Goal: Navigation & Orientation: Find specific page/section

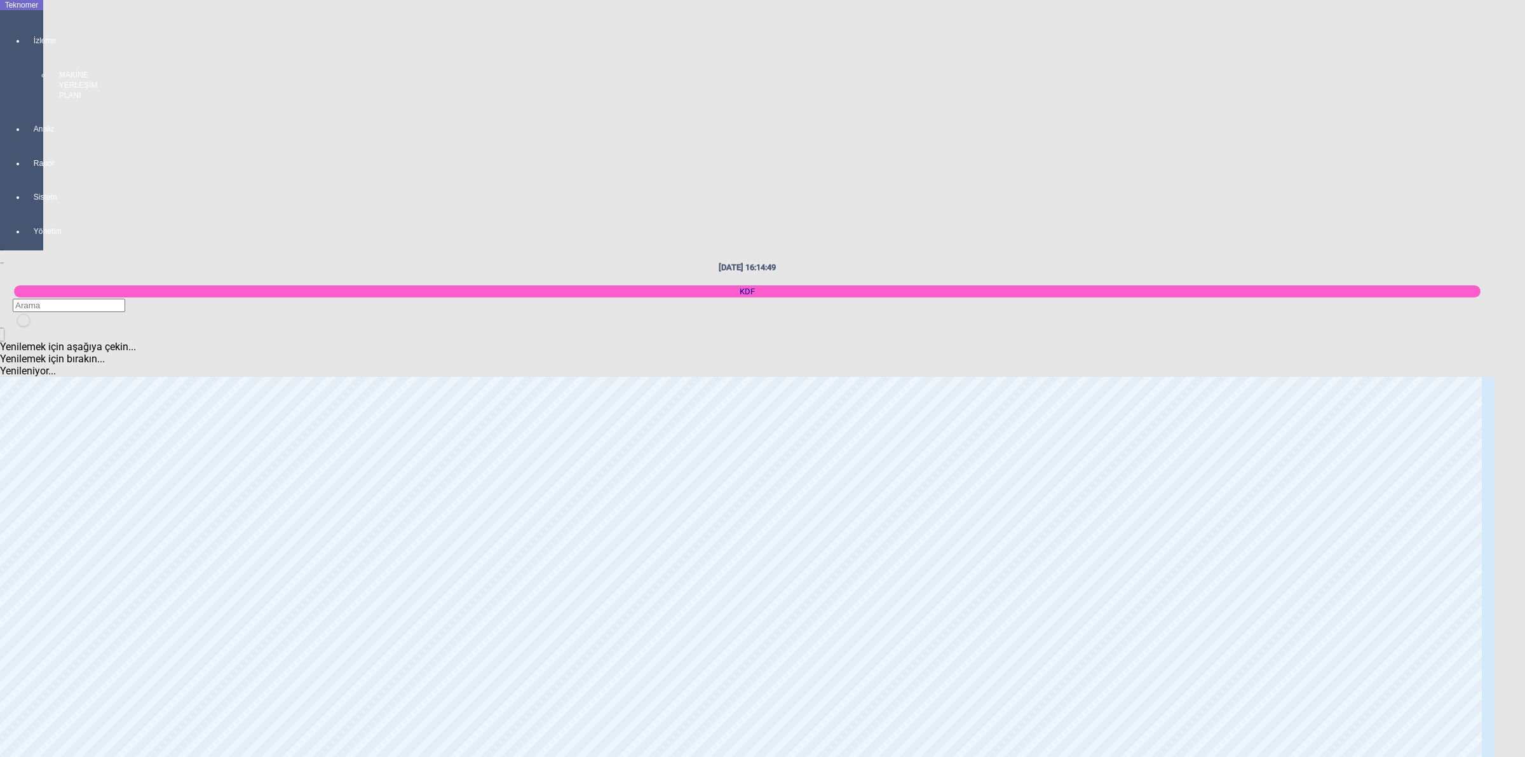
scroll to position [613, 0]
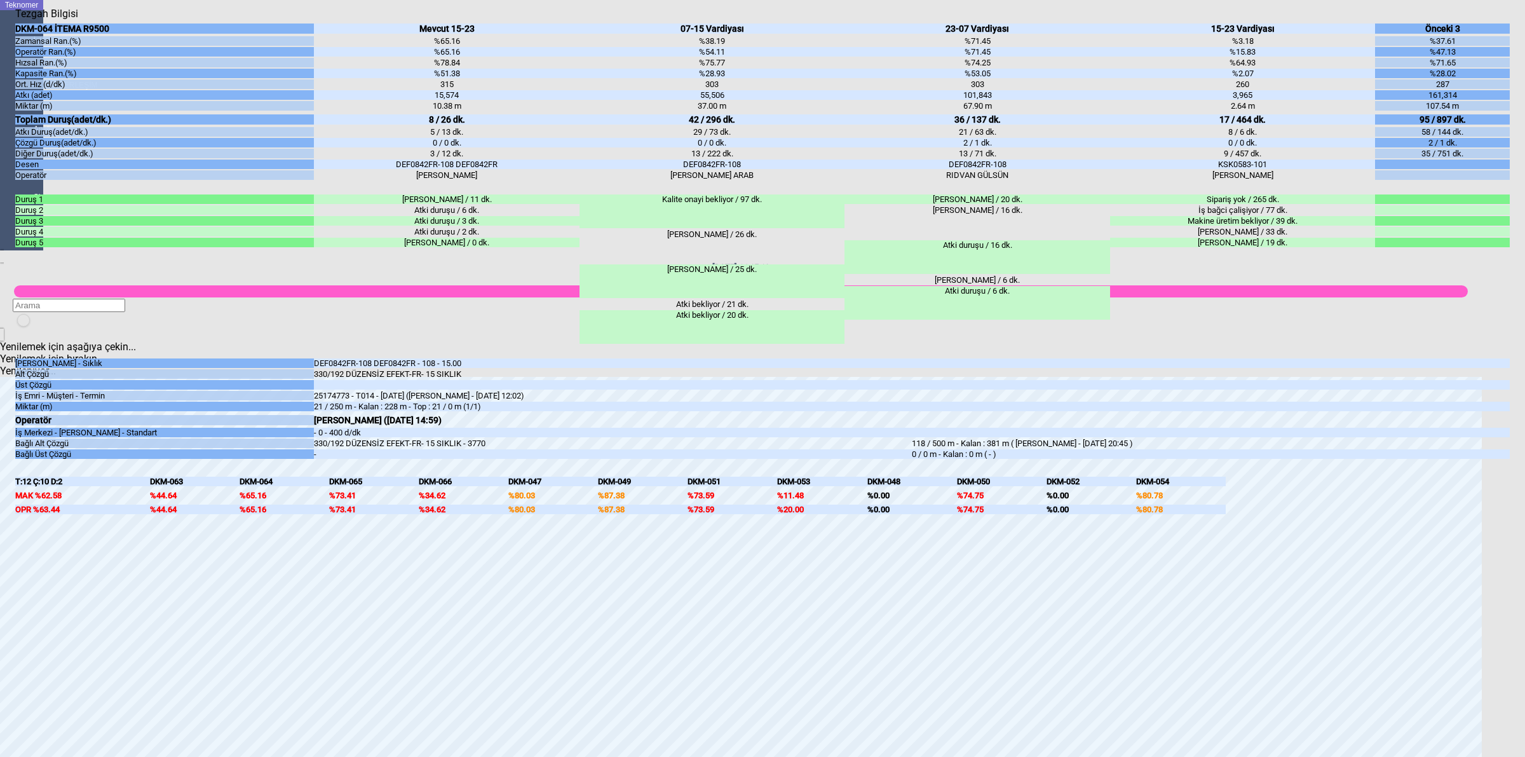
click at [1523, 267] on body "Teknomer İzleme MAKİNE YERLEŞİM PLANI Analiz Rapor Sistem Yönetim [DATE] 16:15:…" at bounding box center [762, 378] width 1525 height 757
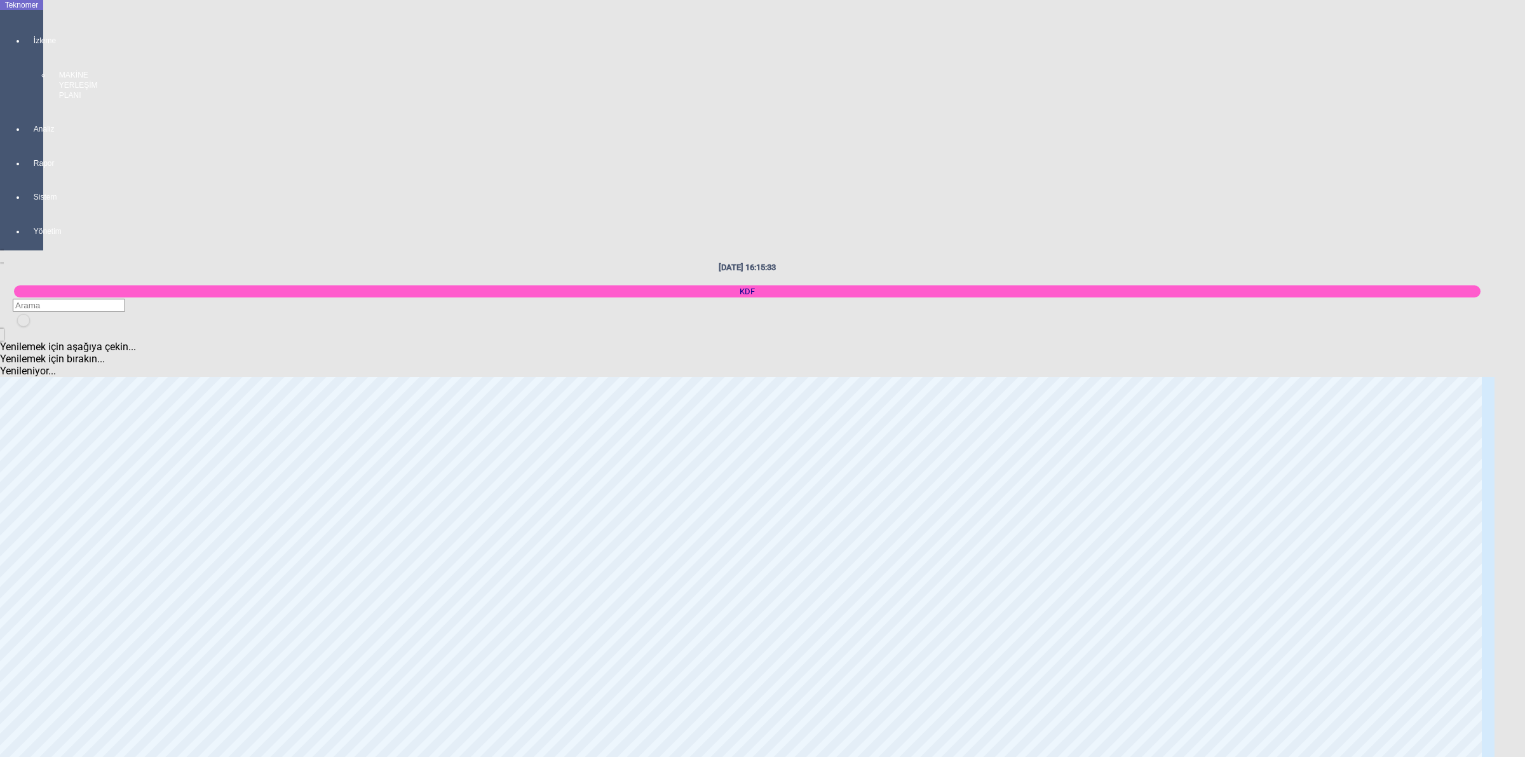
scroll to position [2281, 0]
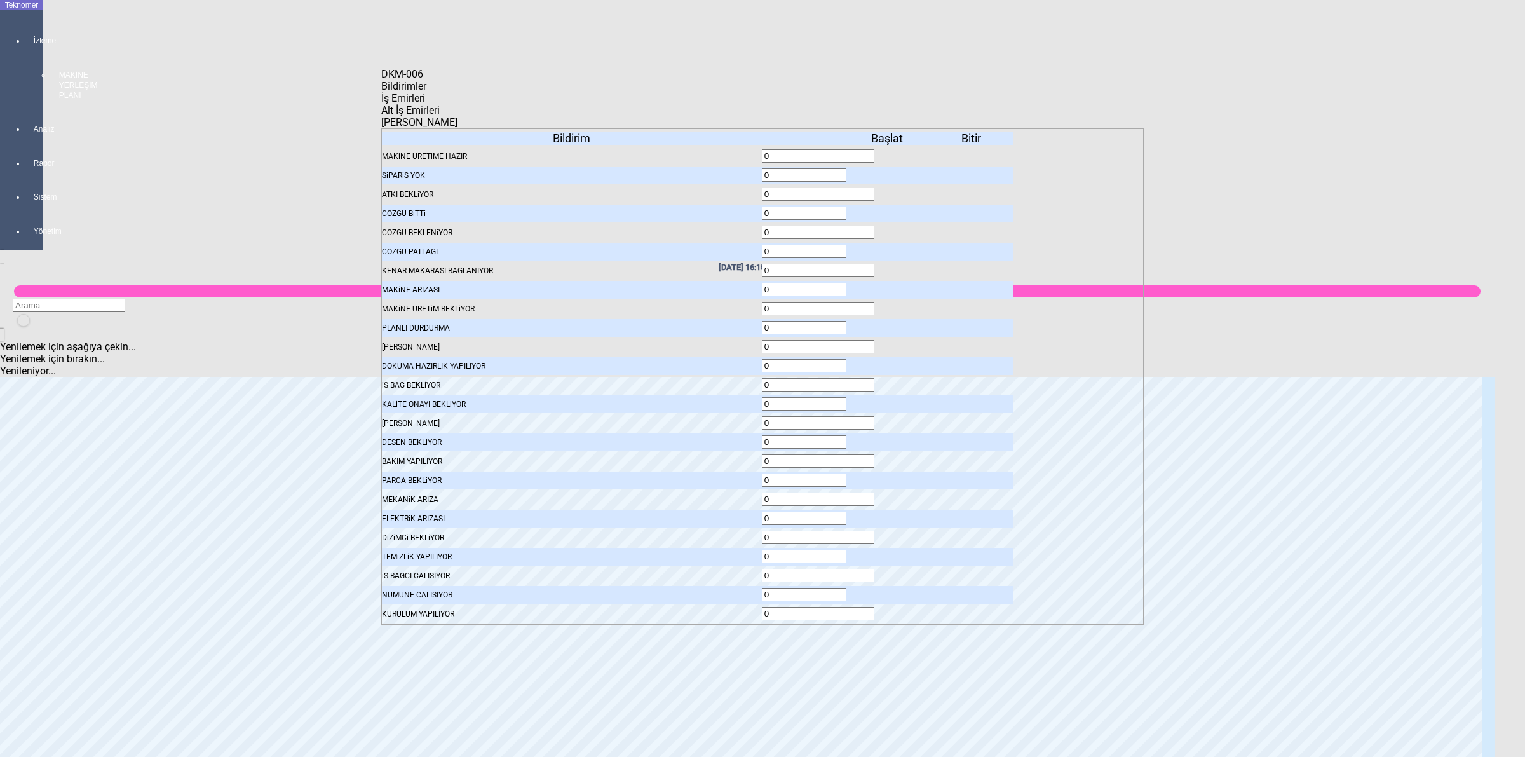
click at [1230, 288] on body "Teknomer İzleme MAKİNE YERLEŞİM PLANI Analiz Rapor Sistem Yönetim [DATE] 16:15:…" at bounding box center [762, 378] width 1525 height 757
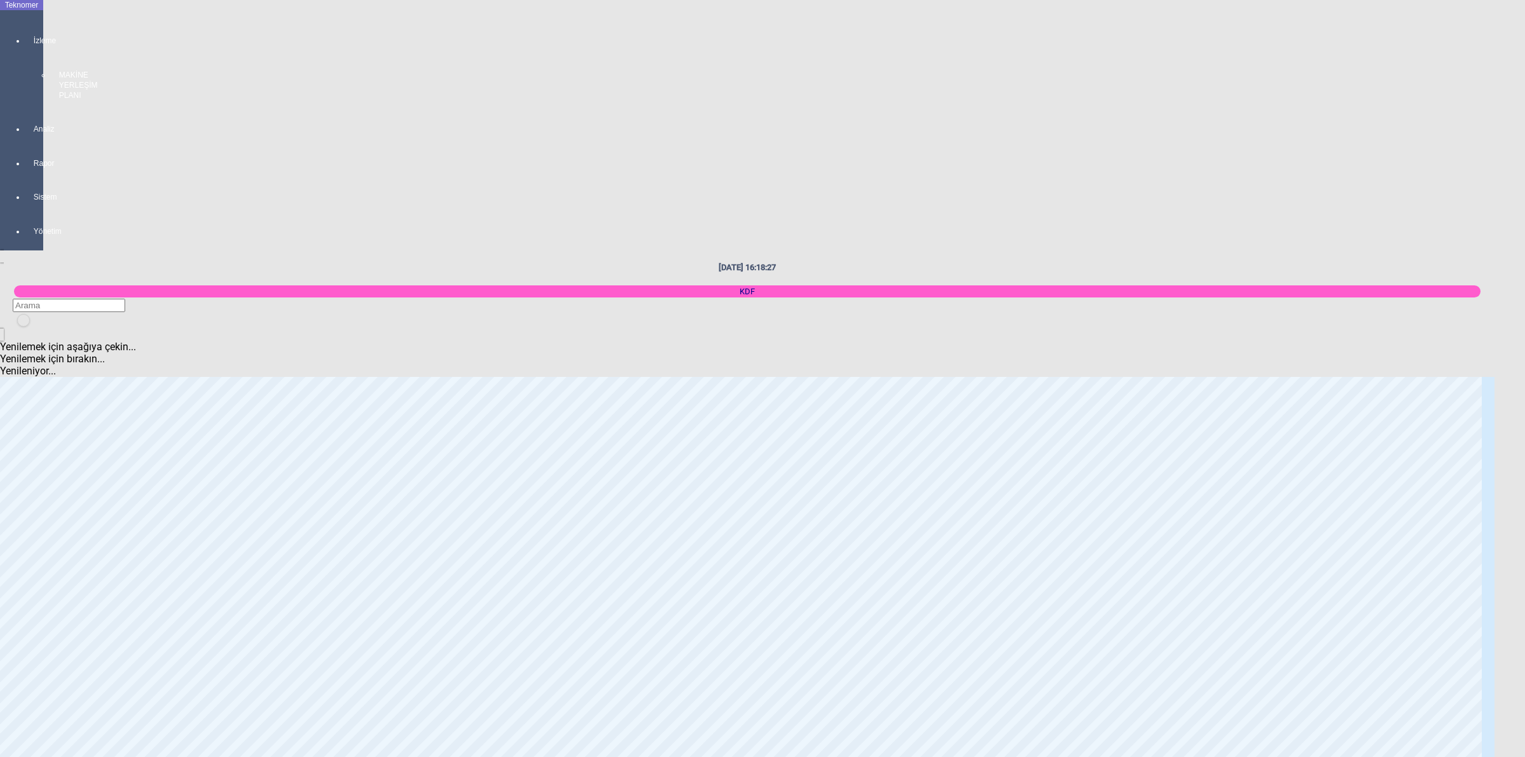
scroll to position [216, 0]
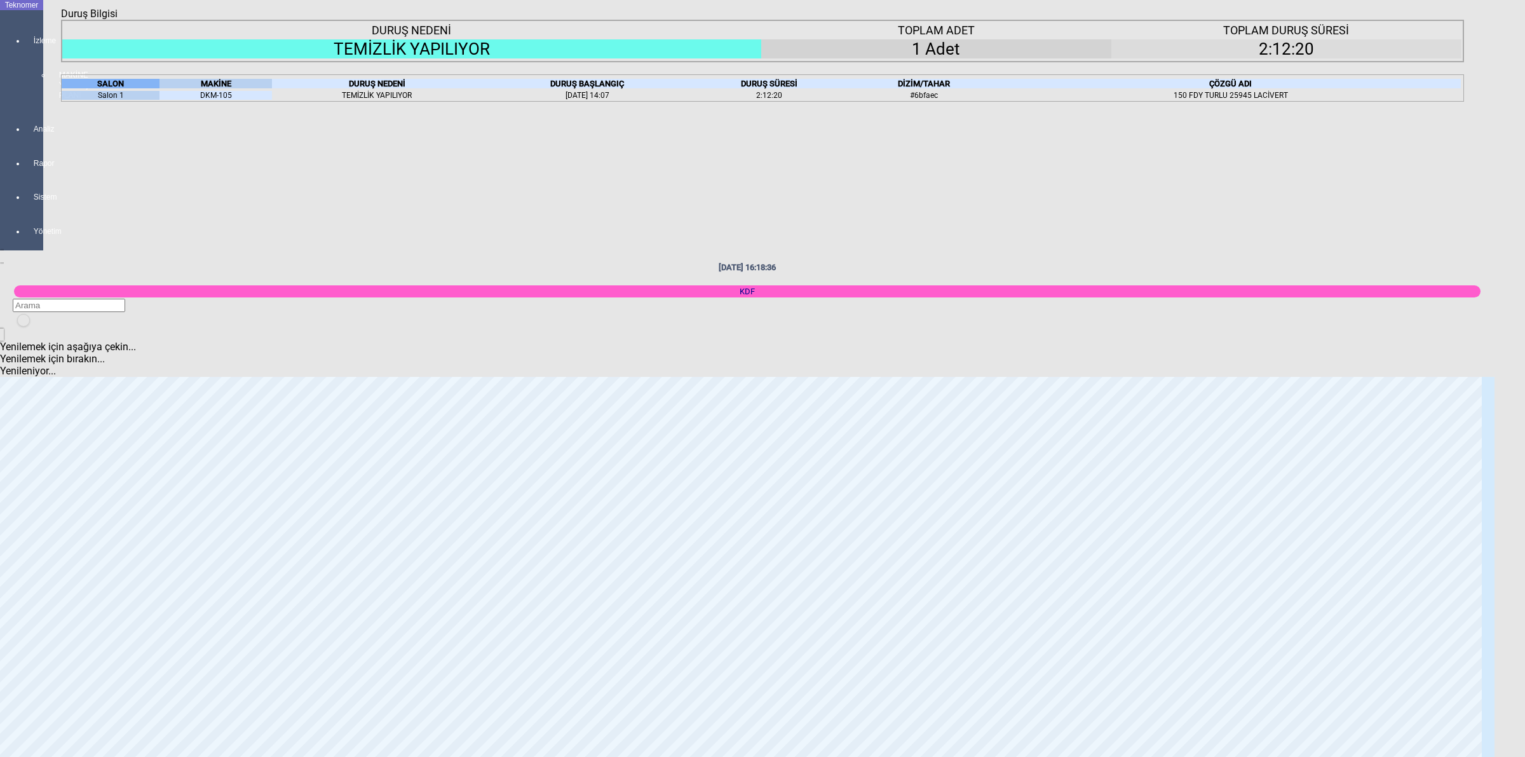
click at [1459, 20] on div "Kapat" at bounding box center [762, 20] width 1403 height 0
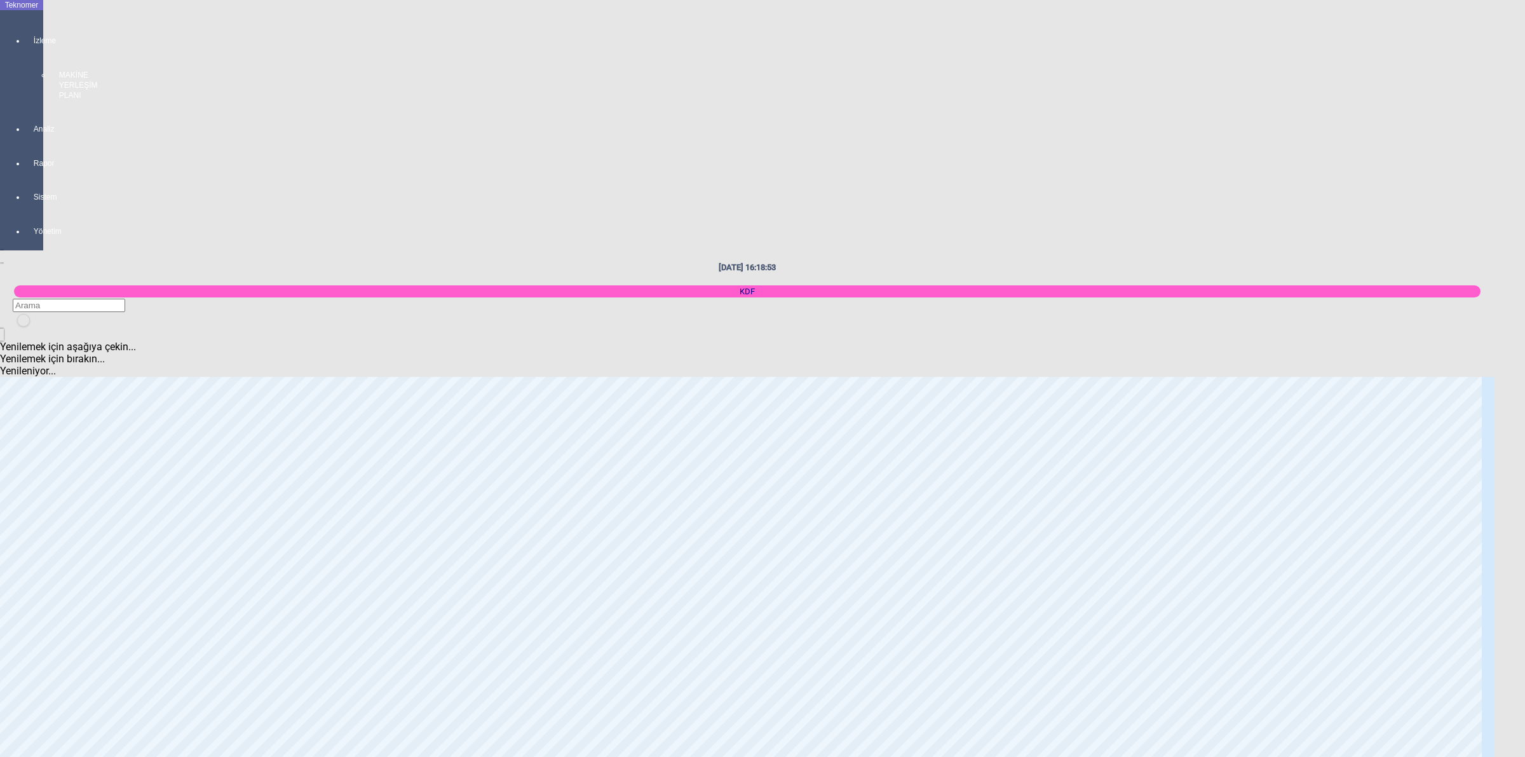
scroll to position [2440, 0]
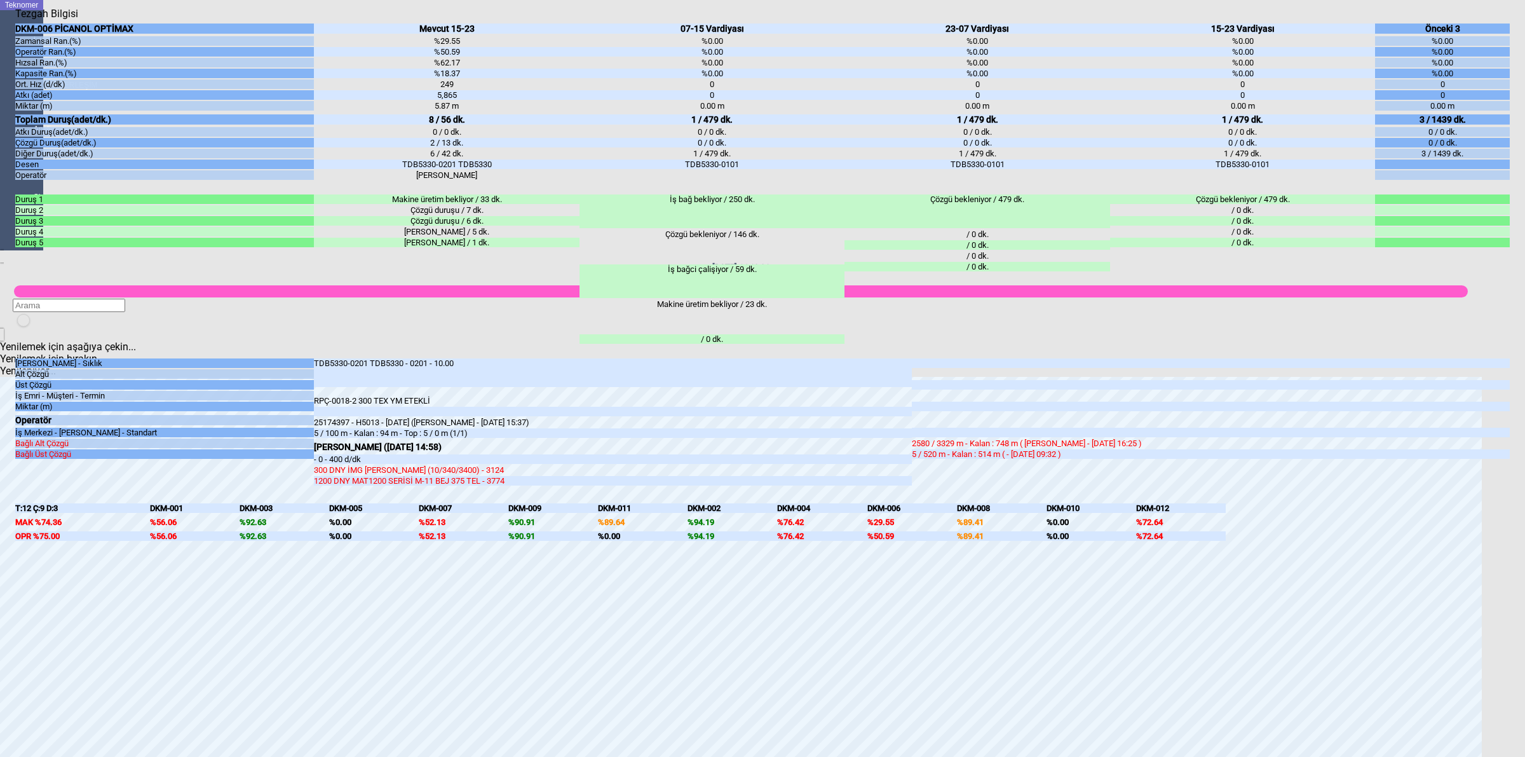
click at [1523, 518] on body "Teknomer İzleme MAKİNE YERLEŞİM PLANI Analiz Rapor Sistem Yönetim [DATE] 16:19:…" at bounding box center [762, 378] width 1525 height 757
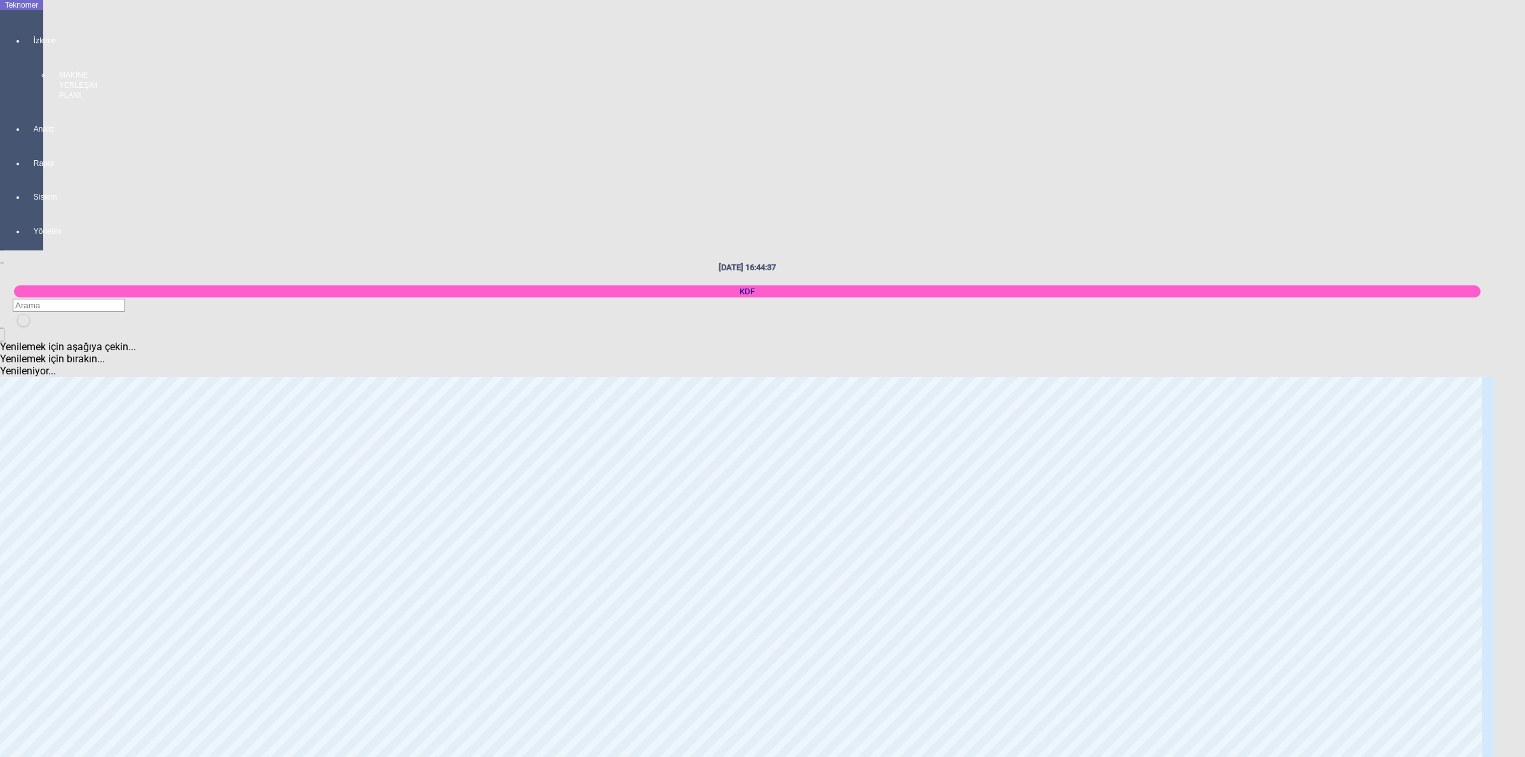
scroll to position [1090, 0]
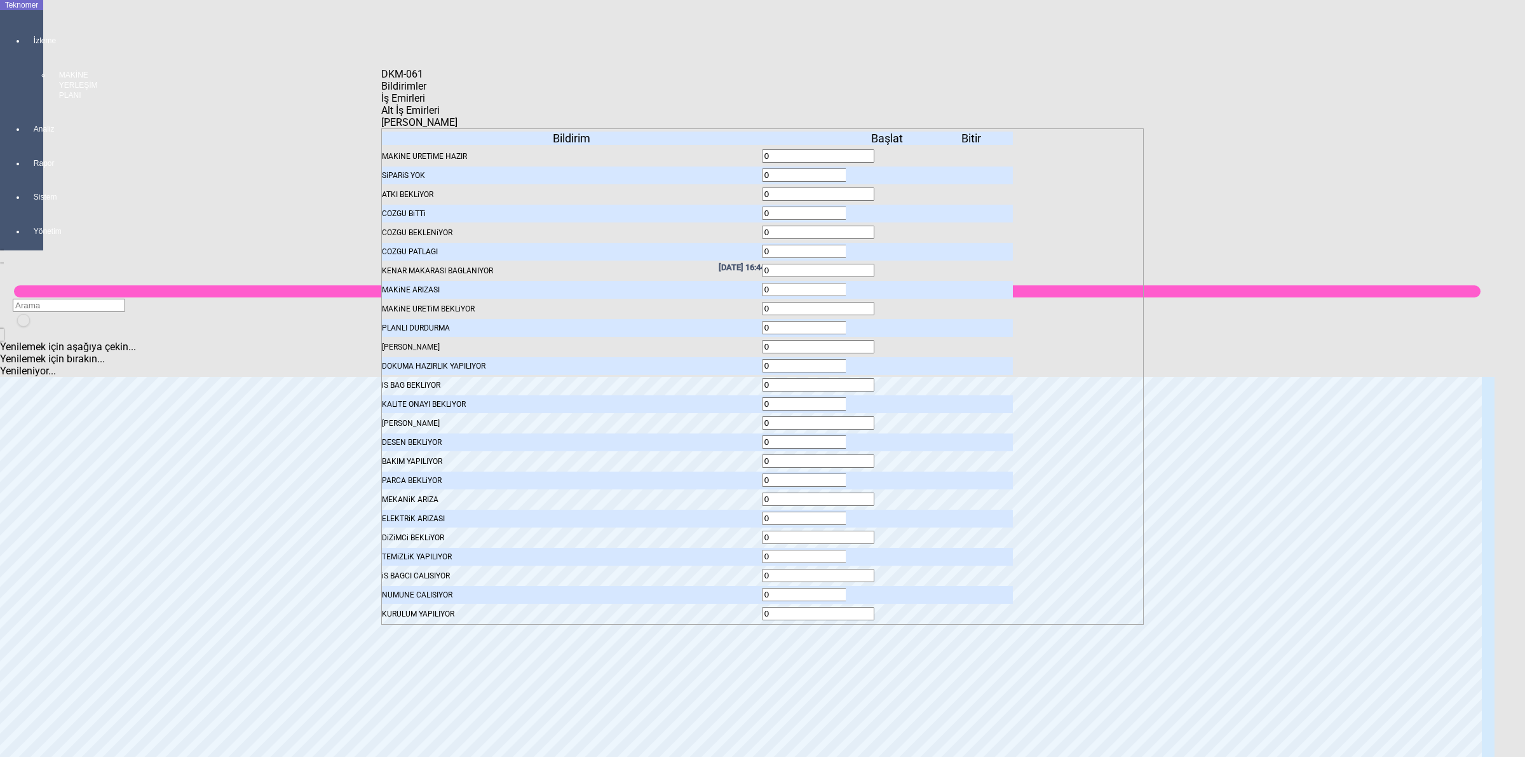
click at [516, 95] on div "İş Emirleri" at bounding box center [762, 98] width 762 height 12
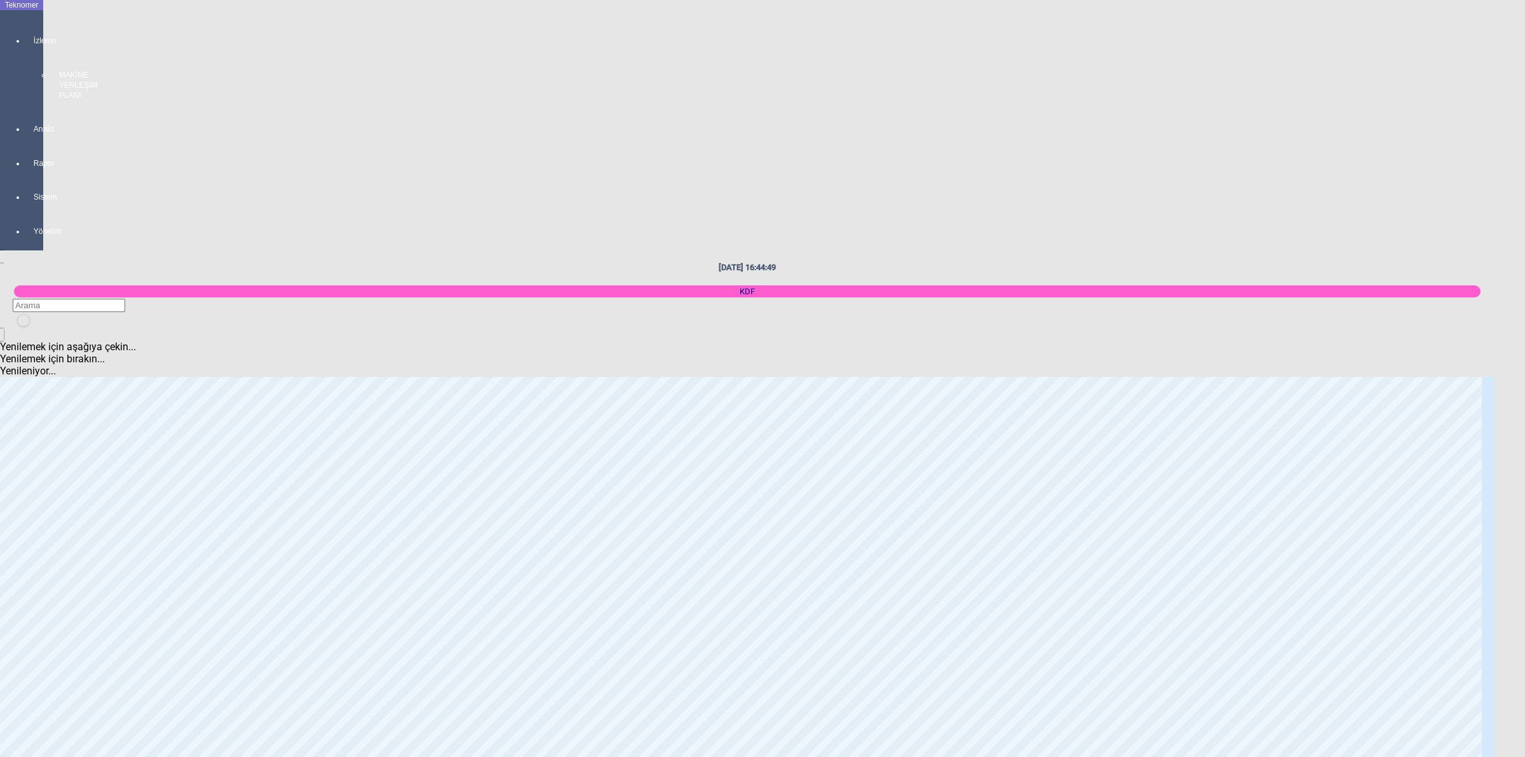
click at [1290, 272] on body "Teknomer İzleme MAKİNE YERLEŞİM PLANI Analiz Rapor Sistem Yönetim [DATE] 16:44:…" at bounding box center [762, 378] width 1525 height 757
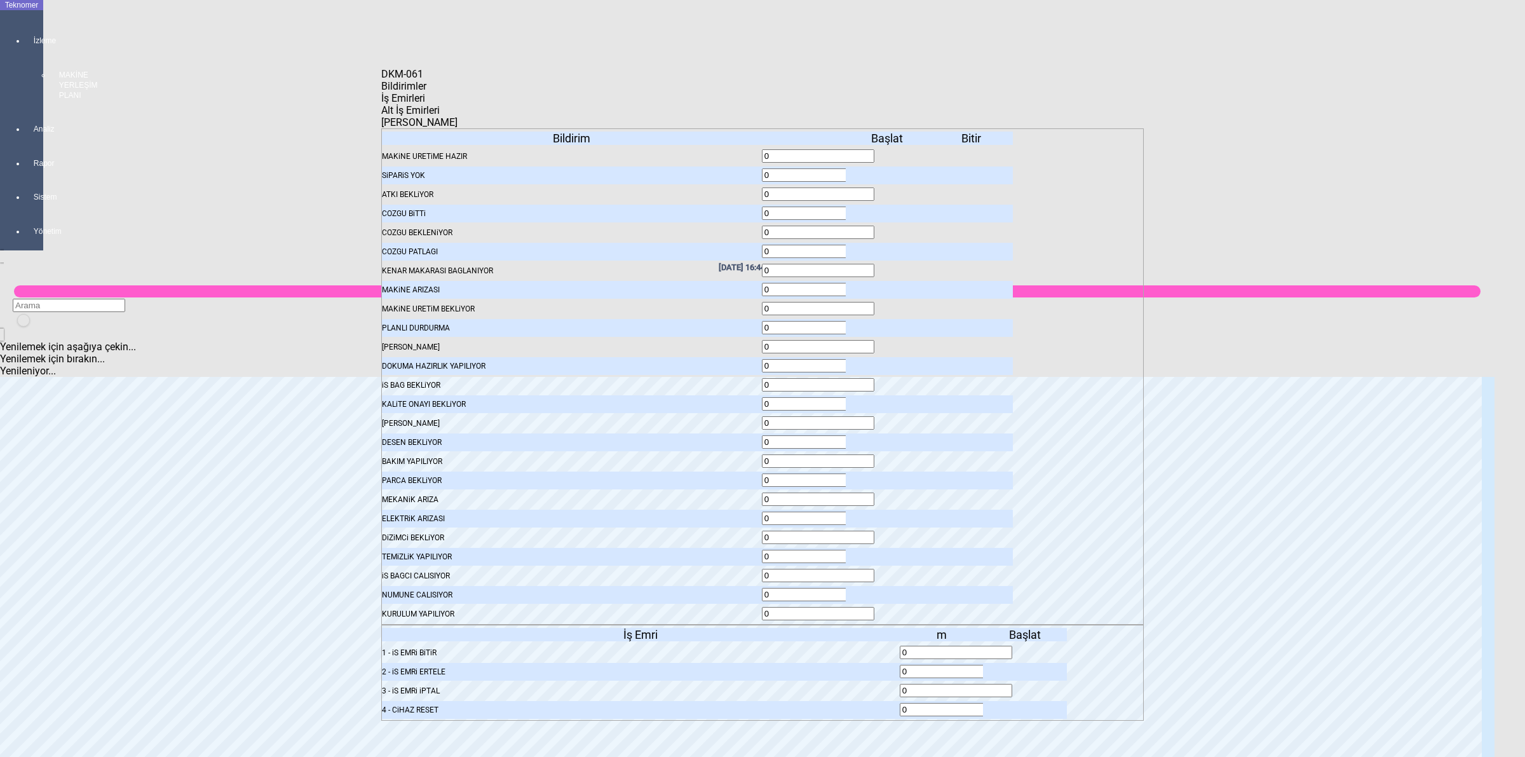
click at [1026, 648] on icon at bounding box center [1026, 652] width 0 height 9
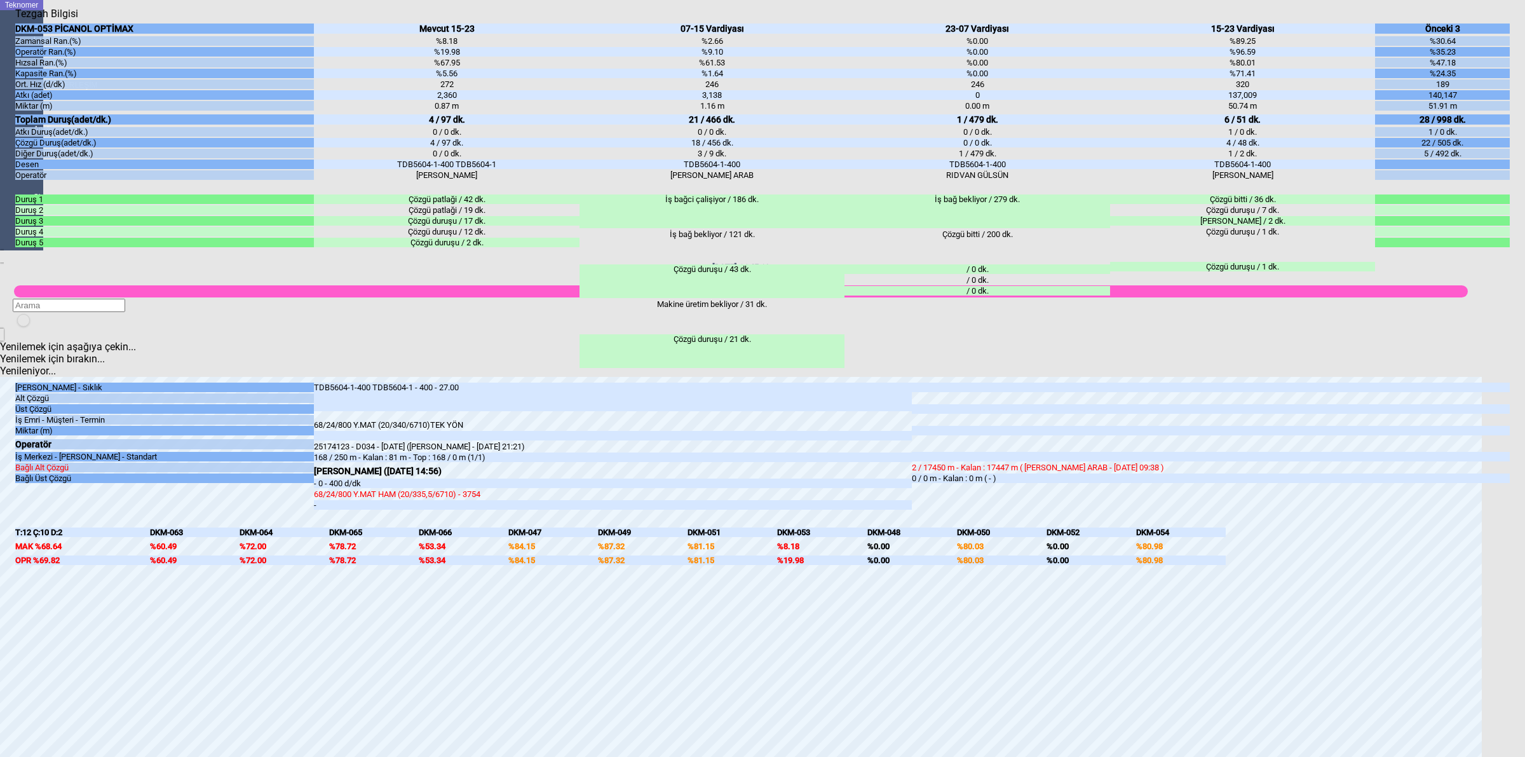
click at [1523, 25] on body "Teknomer İzleme MAKİNE YERLEŞİM PLANI Analiz Rapor Sistem Yönetim [DATE] 16:45:…" at bounding box center [762, 378] width 1525 height 757
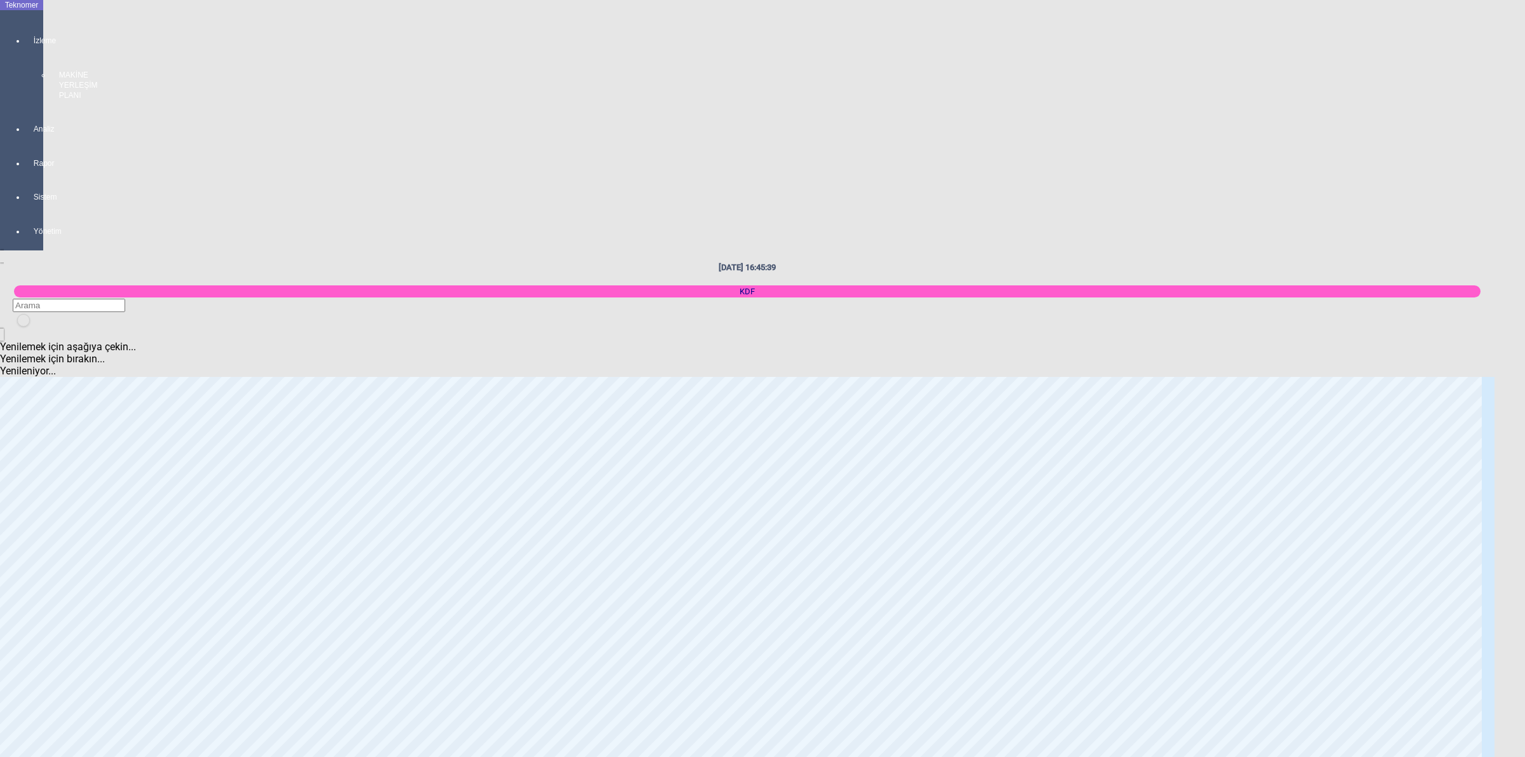
scroll to position [1429, 0]
